Goal: Communication & Community: Answer question/provide support

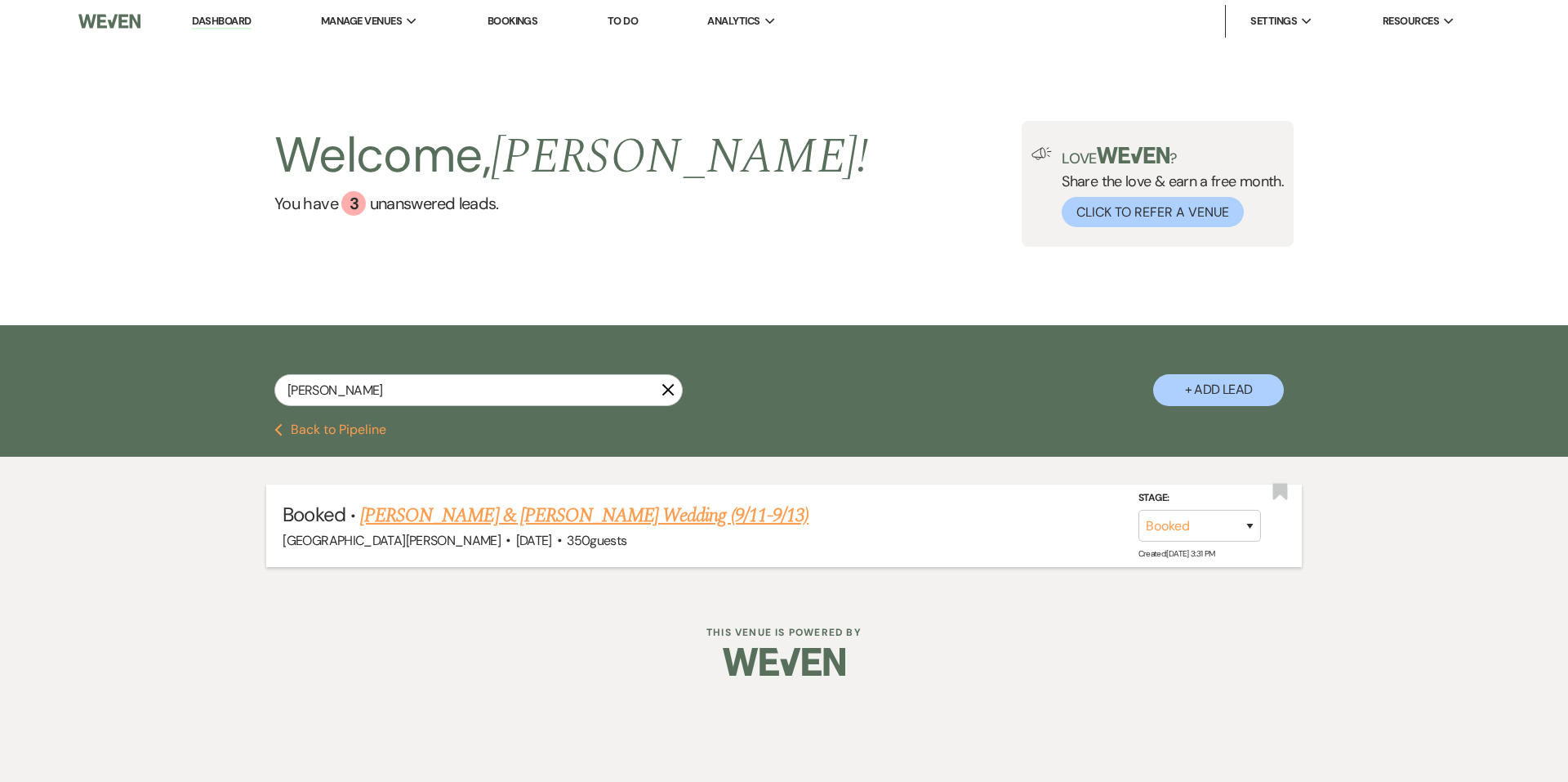
type input "[PERSON_NAME]"
click at [456, 528] on link "[PERSON_NAME] & [PERSON_NAME] Wedding (9/11-9/13)" at bounding box center [584, 514] width 448 height 29
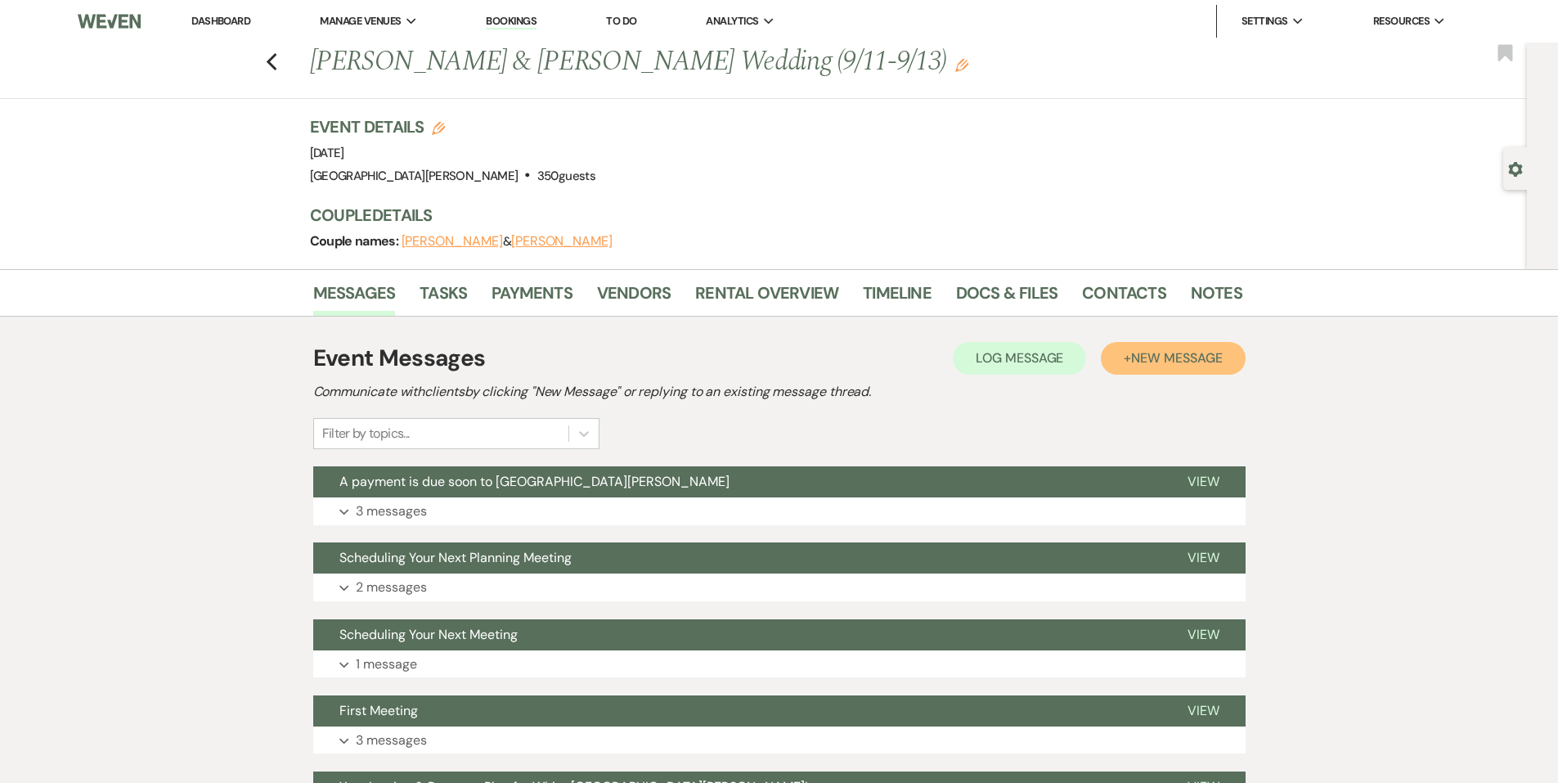
click at [1147, 351] on span "New Message" at bounding box center [1176, 357] width 91 height 17
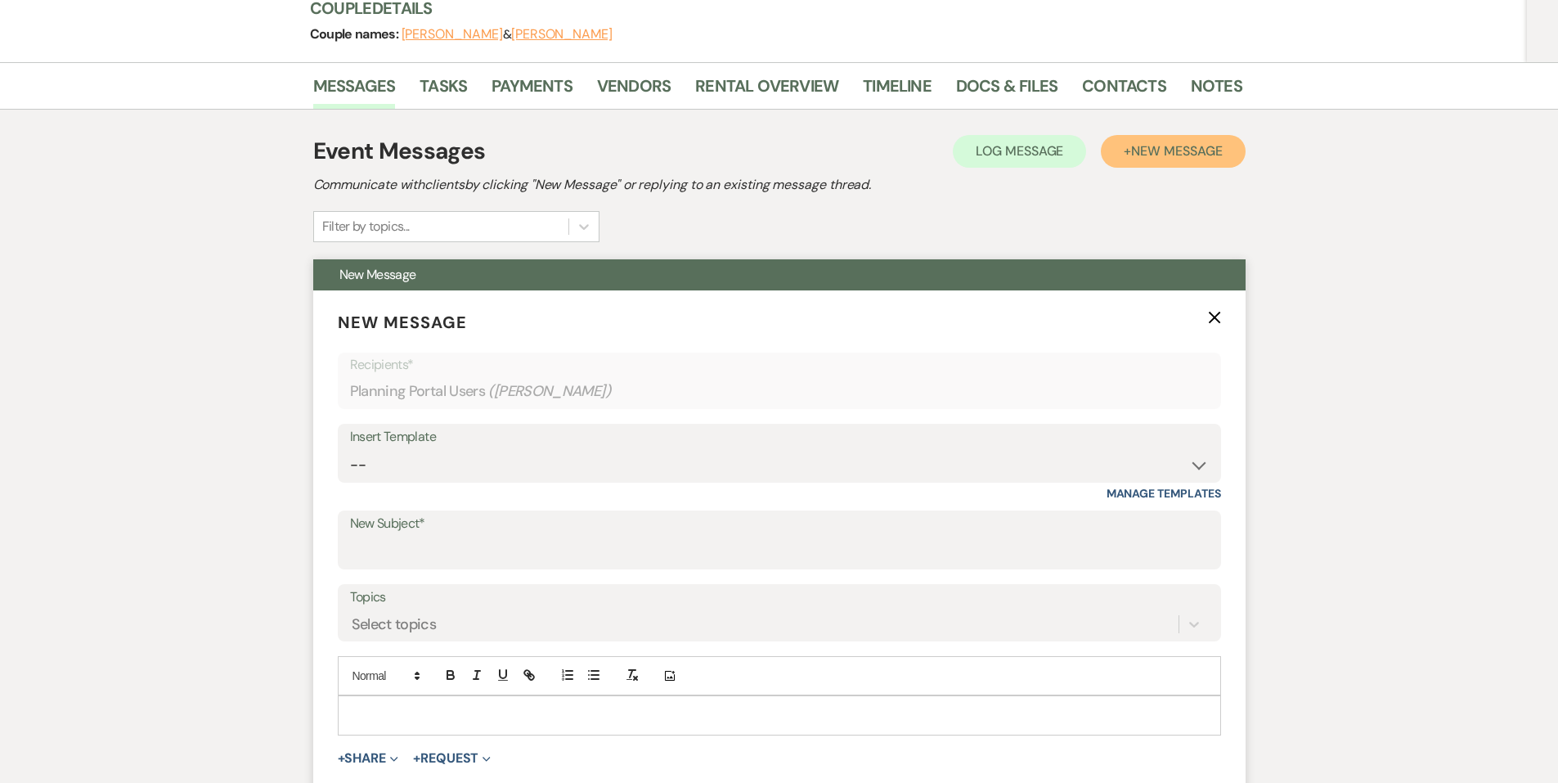
scroll to position [327, 0]
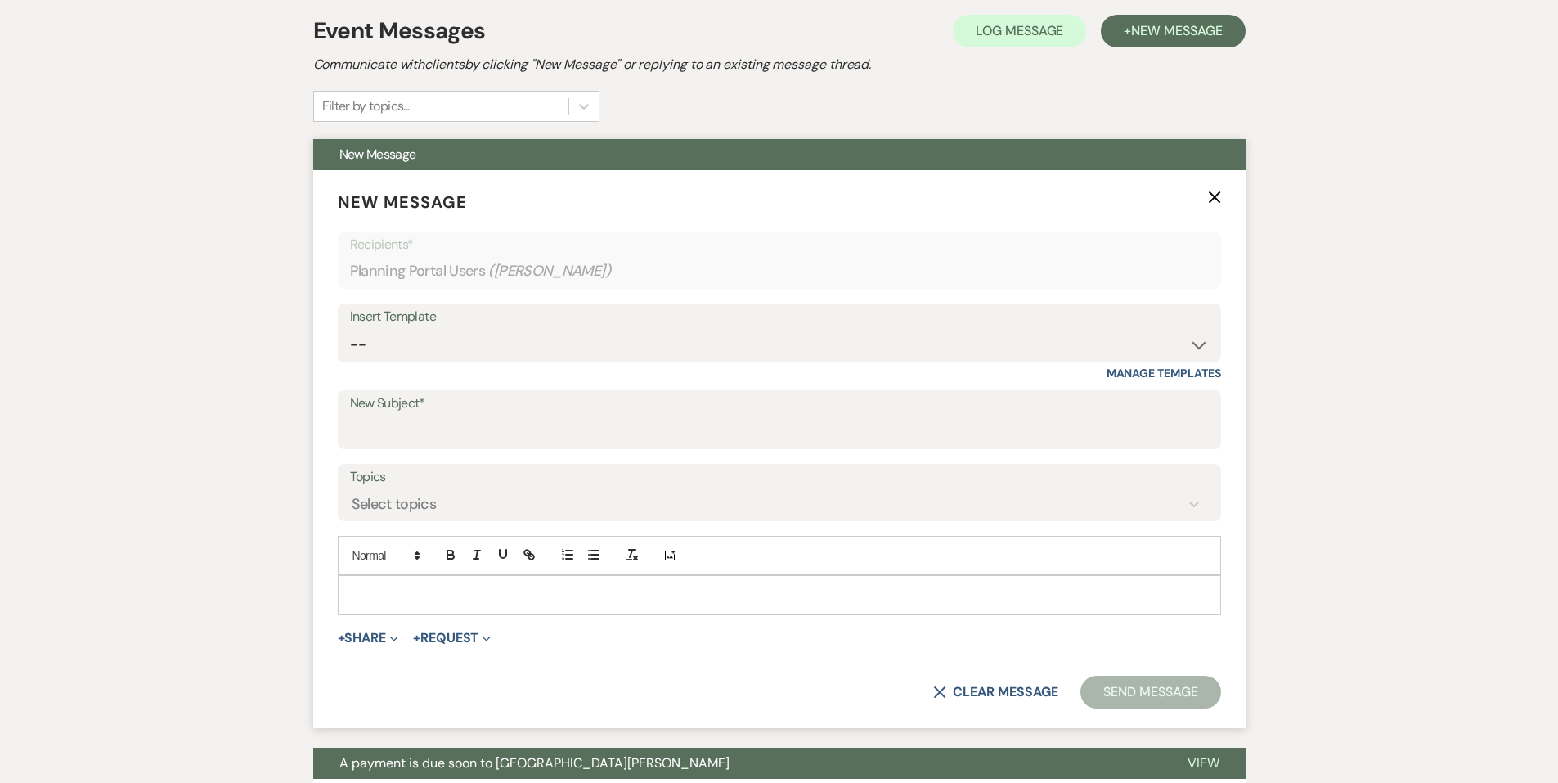
click at [420, 592] on p at bounding box center [779, 595] width 857 height 18
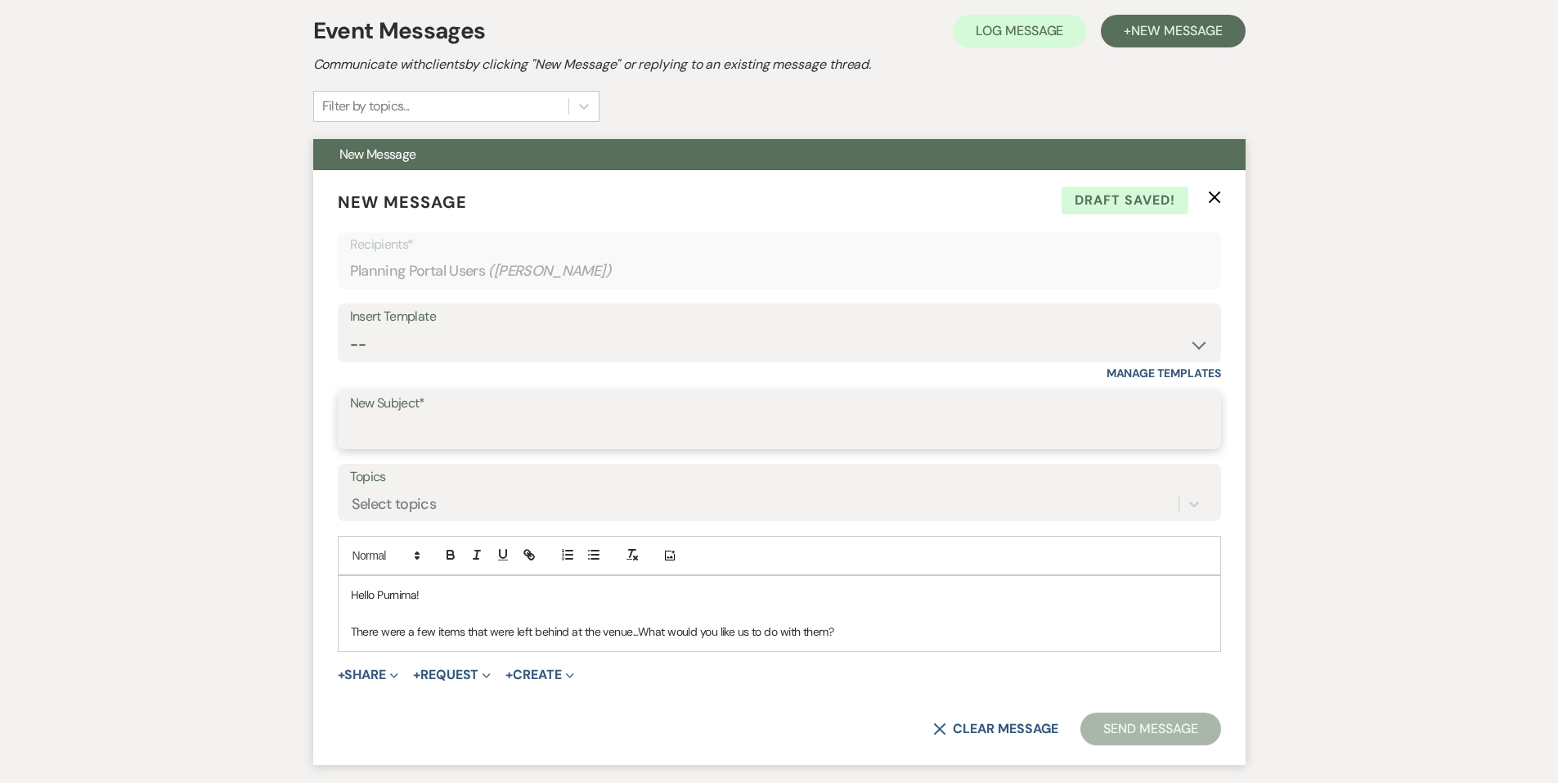
click at [390, 416] on input "New Subject*" at bounding box center [779, 431] width 859 height 32
type input "Items left behind!"
click at [910, 634] on p "There were a few items that were left behind at the venue...What would you like…" at bounding box center [779, 631] width 857 height 18
click at [1157, 730] on button "Send Message" at bounding box center [1150, 728] width 140 height 33
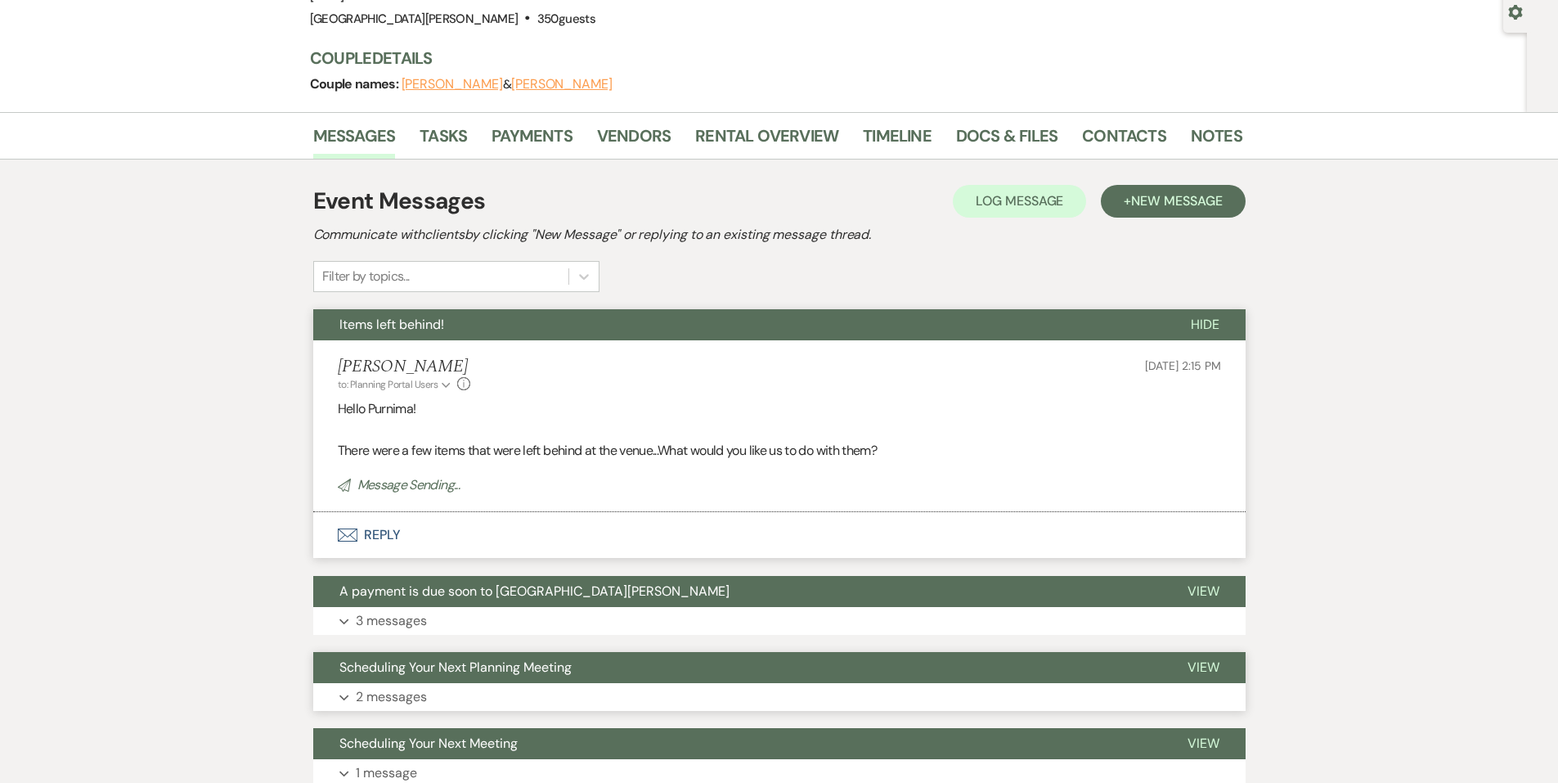
scroll to position [0, 0]
